Goal: Browse casually

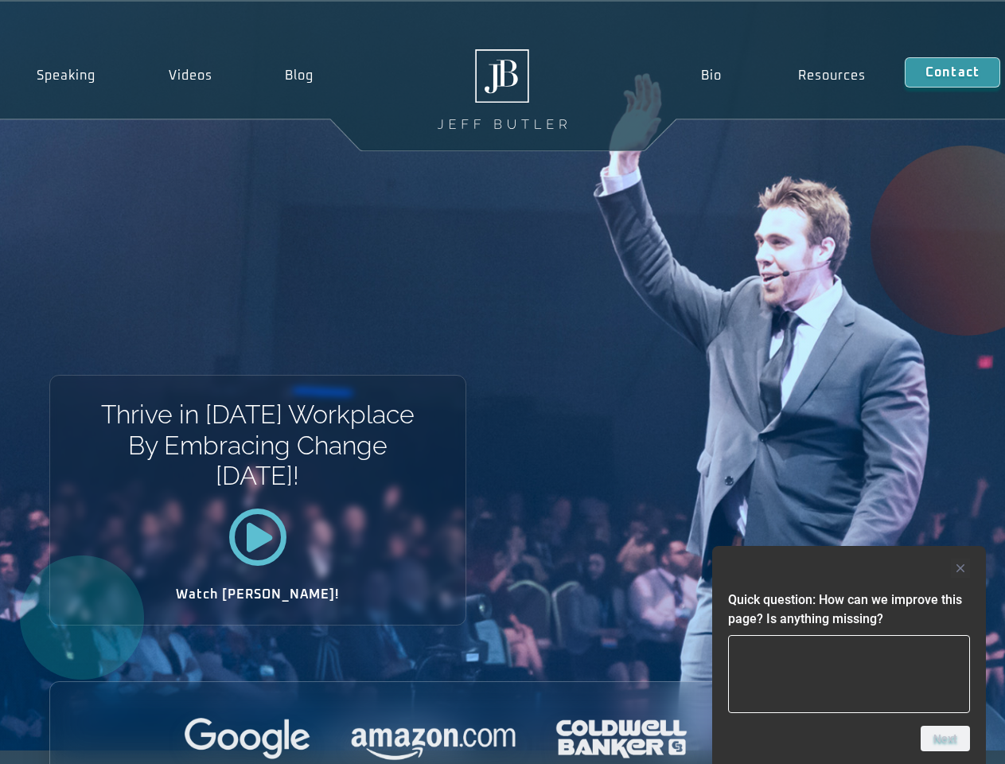
click at [502, 382] on div "Thrive in [DATE] Workplace By Embracing Change [DATE]! Watch [PERSON_NAME]!" at bounding box center [502, 376] width 1005 height 749
click at [849, 568] on div at bounding box center [849, 568] width 242 height 19
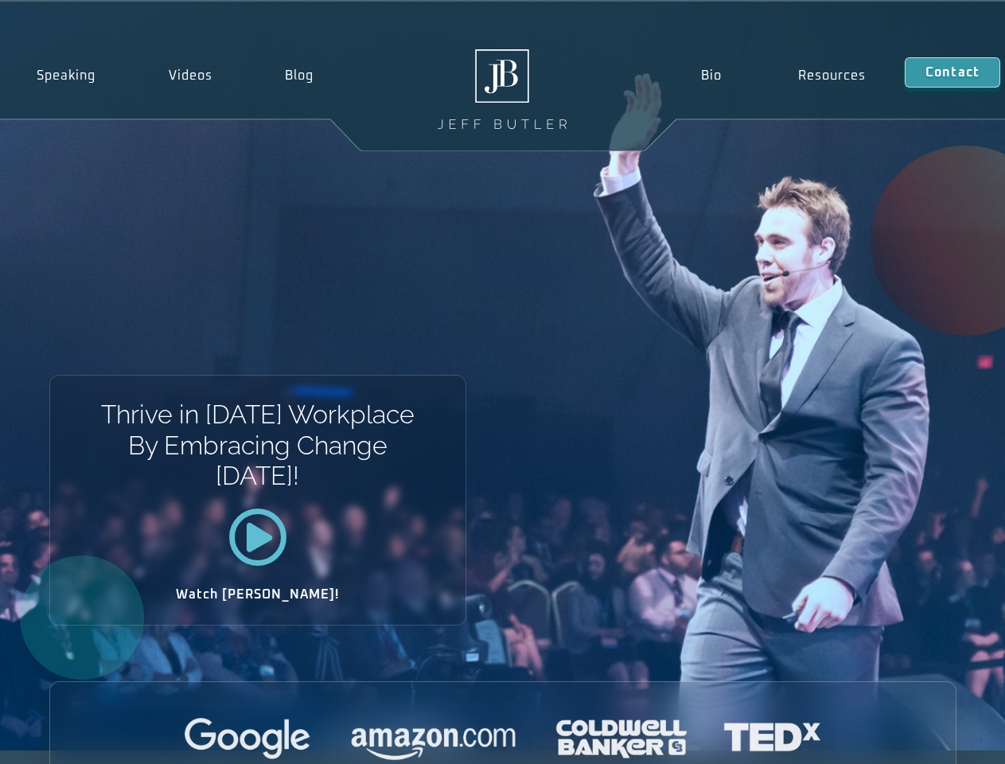
click at [946, 739] on div at bounding box center [503, 740] width 906 height 44
